Goal: Information Seeking & Learning: Learn about a topic

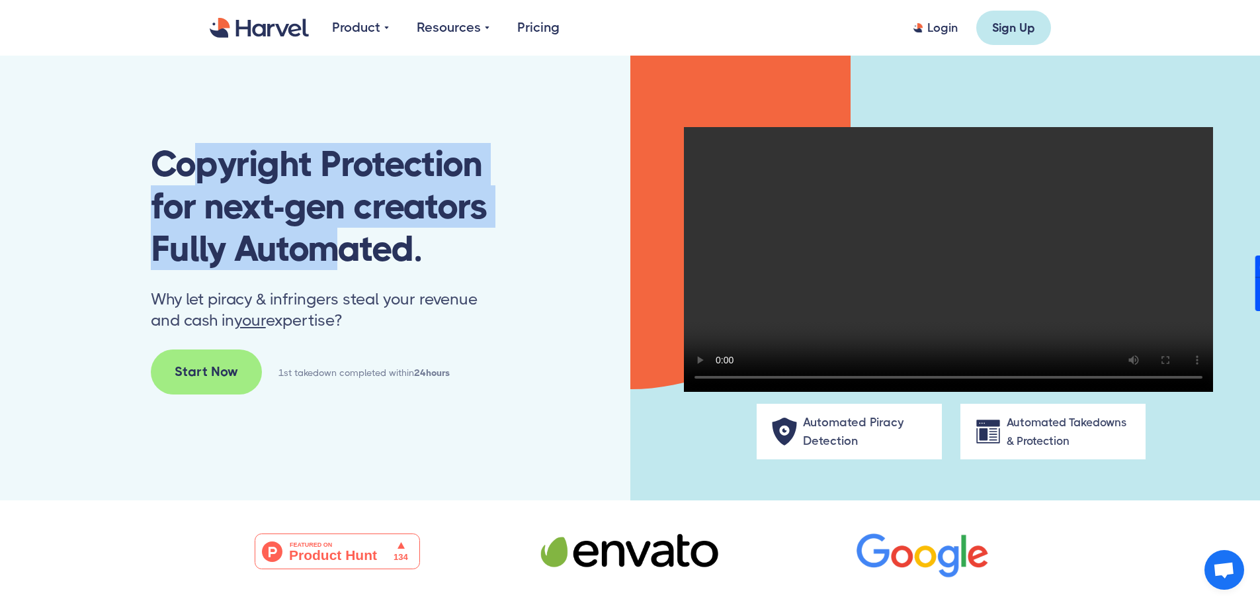
drag, startPoint x: 202, startPoint y: 170, endPoint x: 330, endPoint y: 235, distance: 143.5
click at [329, 235] on h1 "Copyright Protection for next-gen creators Fully Automated." at bounding box center [320, 206] width 339 height 127
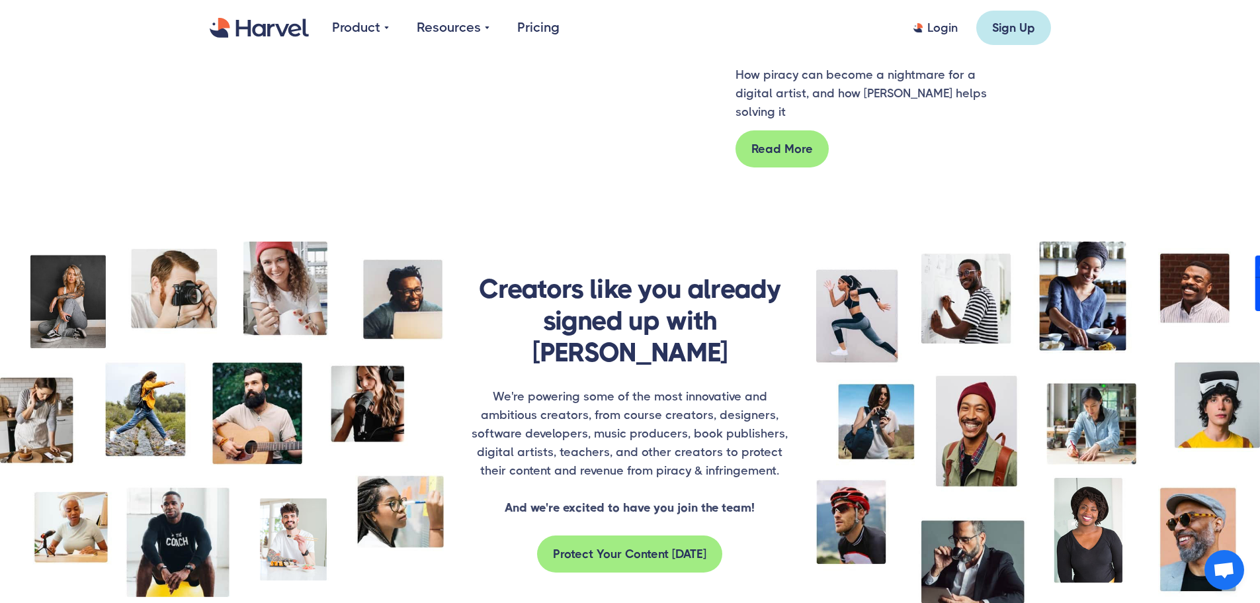
scroll to position [1389, 0]
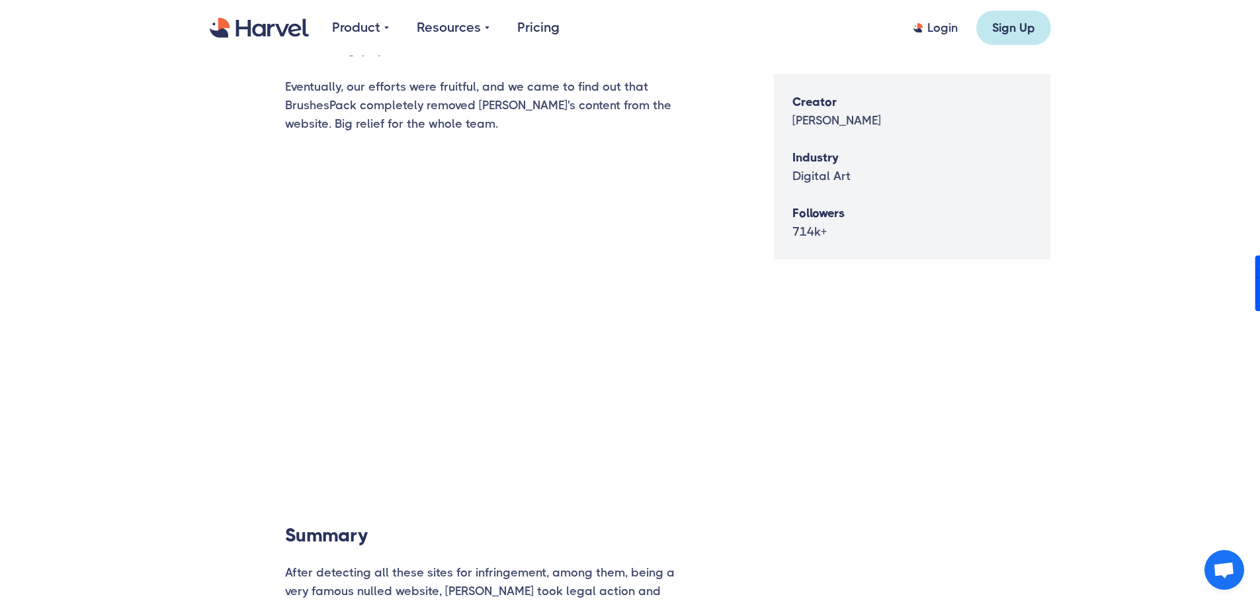
scroll to position [2646, 0]
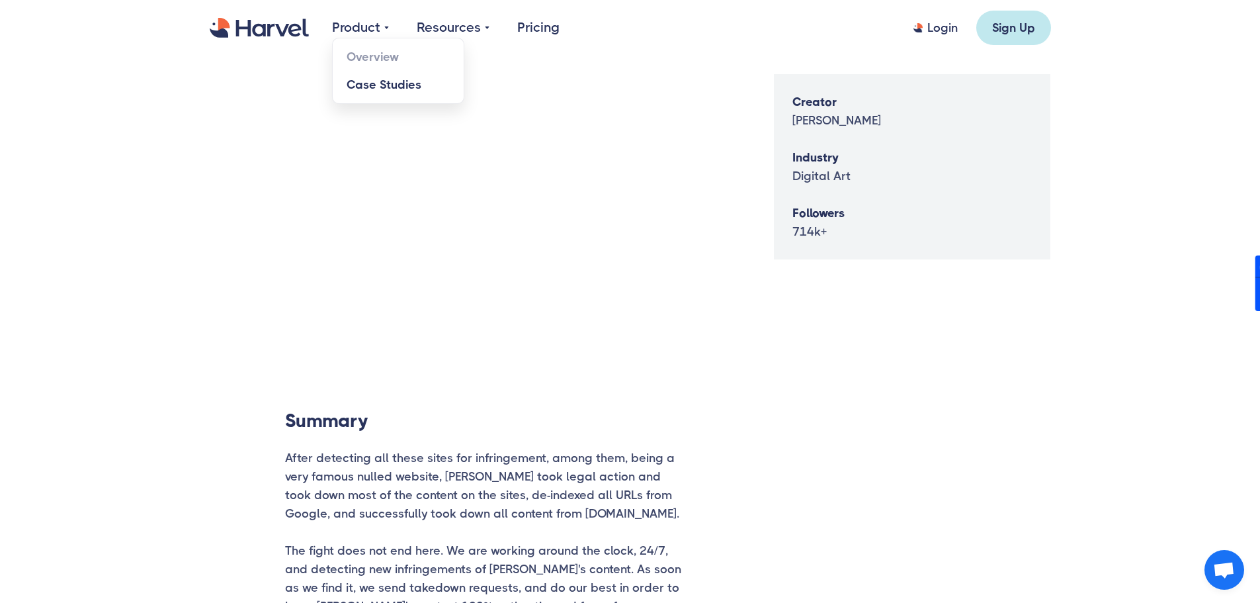
click at [374, 87] on link "Case Studies" at bounding box center [398, 85] width 131 height 28
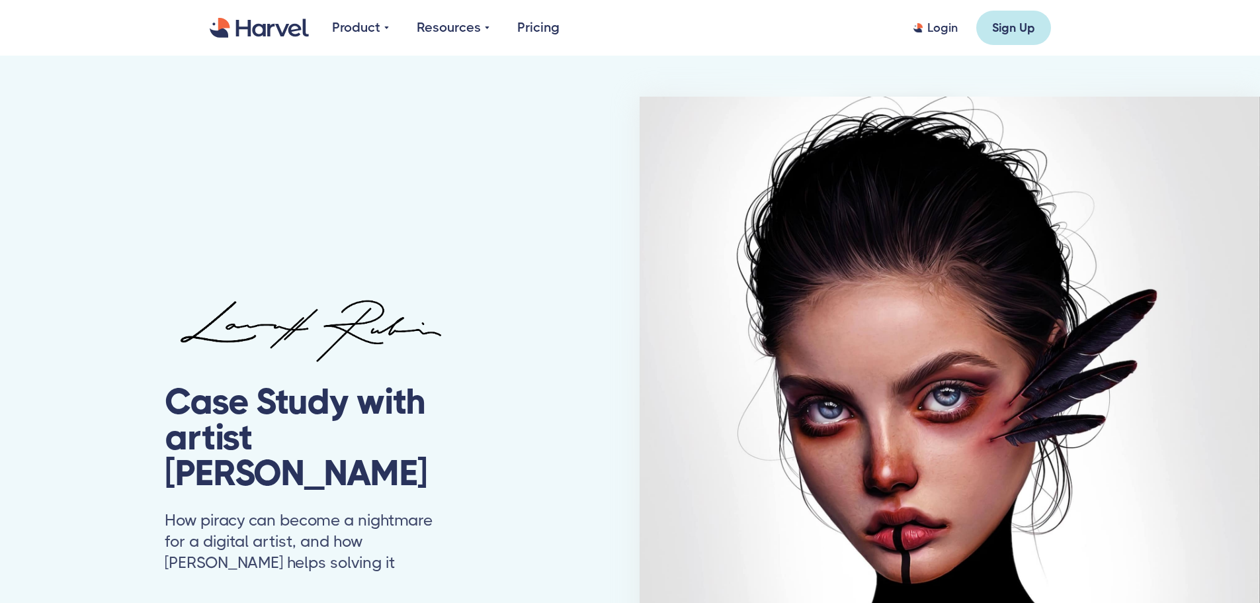
scroll to position [2646, 0]
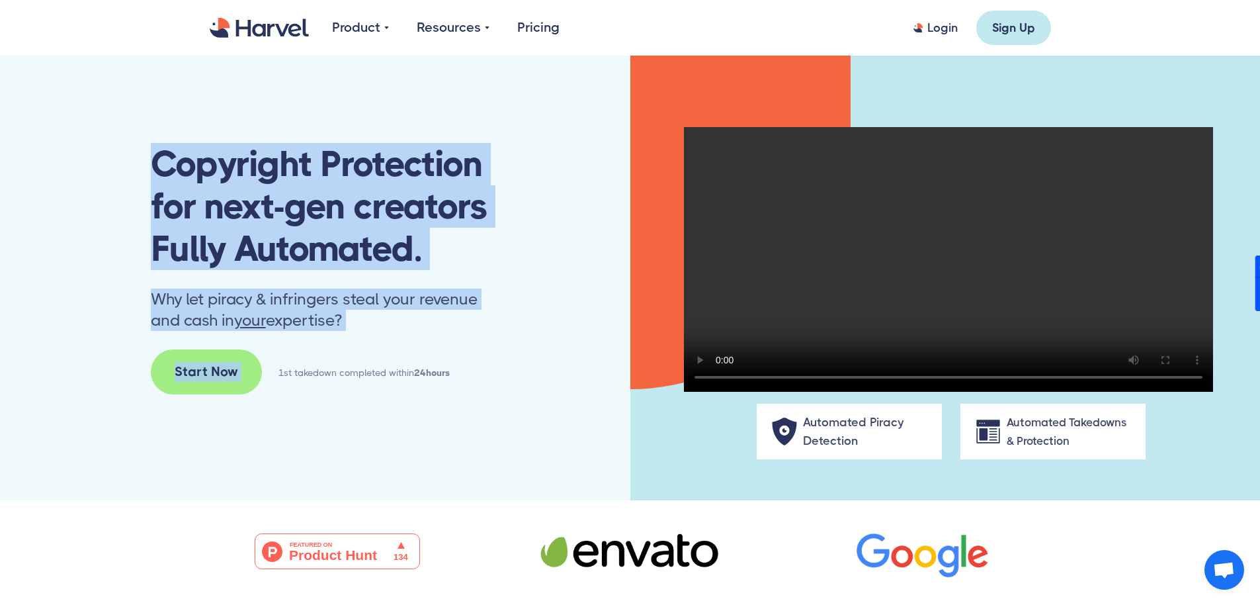
drag, startPoint x: 141, startPoint y: 146, endPoint x: 426, endPoint y: 331, distance: 339.6
click at [426, 331] on div "Copyright Protection for next-gen creators Fully Automated. Why let piracy & in…" at bounding box center [315, 278] width 630 height 444
click at [368, 62] on link "Overview" at bounding box center [398, 57] width 131 height 28
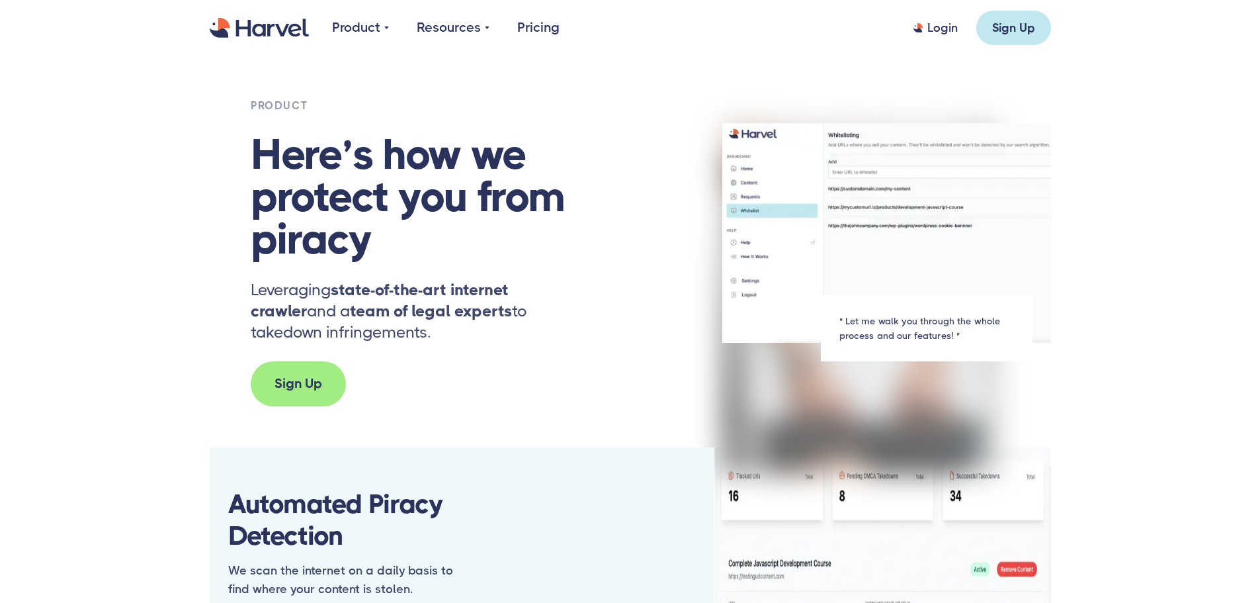
click at [259, 26] on img "home" at bounding box center [259, 28] width 99 height 21
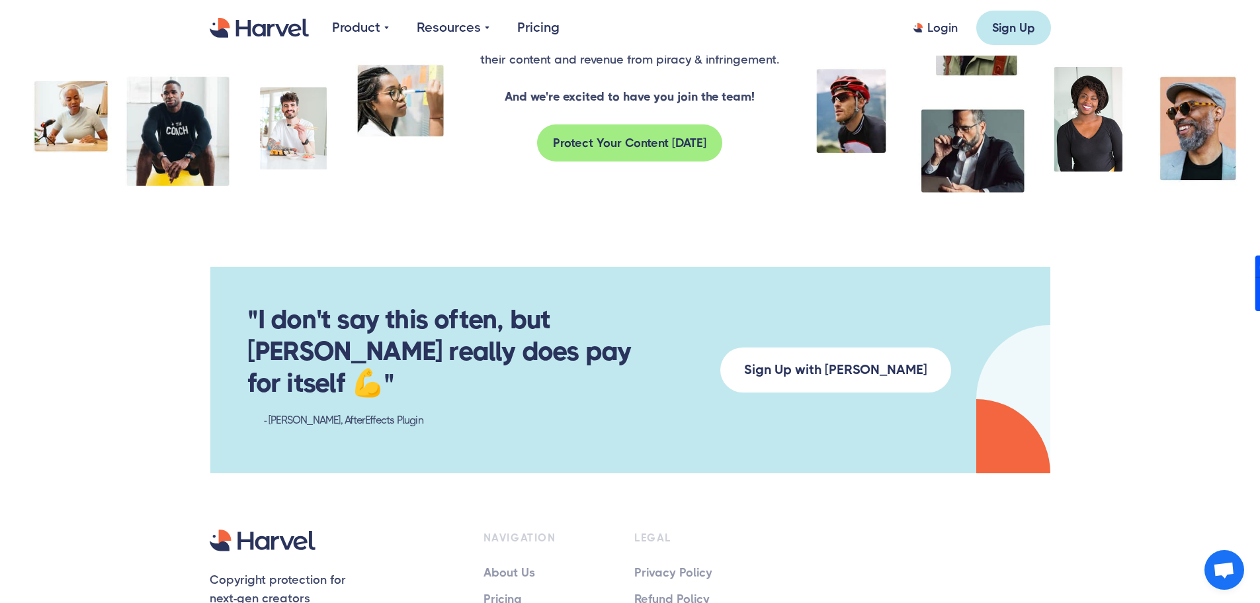
scroll to position [2379, 0]
